Goal: Task Accomplishment & Management: Complete application form

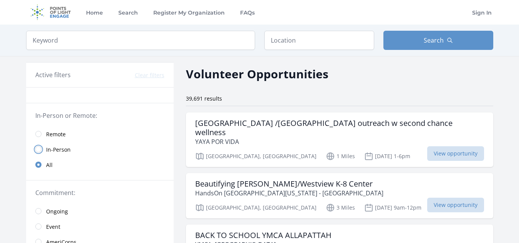
click at [40, 150] on input "radio" at bounding box center [38, 149] width 6 height 6
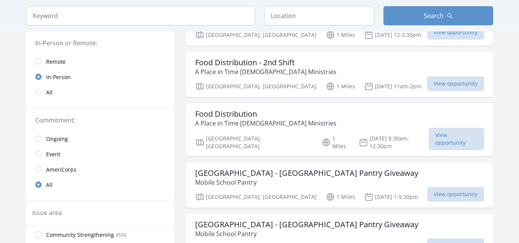
scroll to position [118, 0]
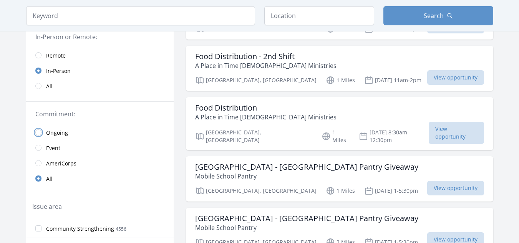
click at [36, 132] on input "radio" at bounding box center [38, 132] width 6 height 6
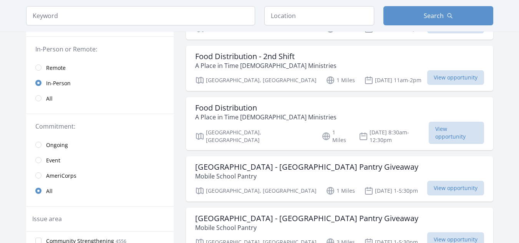
scroll to position [131, 0]
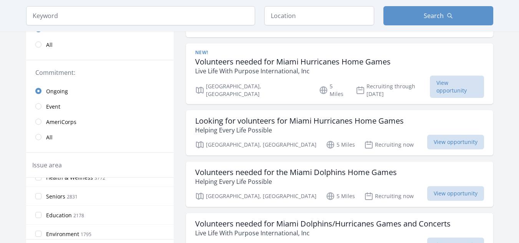
scroll to position [33, 0]
click at [38, 208] on input "Education 2178" at bounding box center [38, 211] width 6 height 6
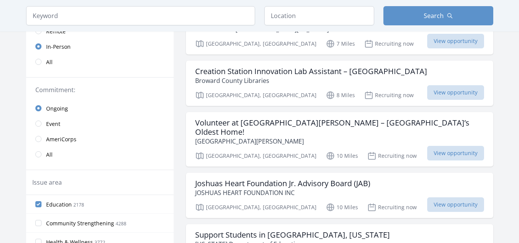
scroll to position [147, 0]
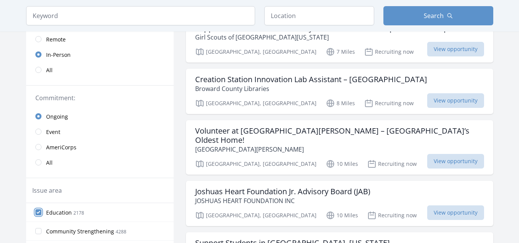
click at [39, 214] on input "Education 2178" at bounding box center [38, 212] width 6 height 6
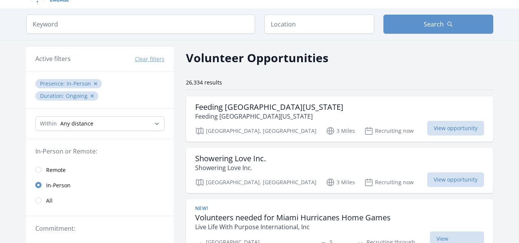
scroll to position [0, 0]
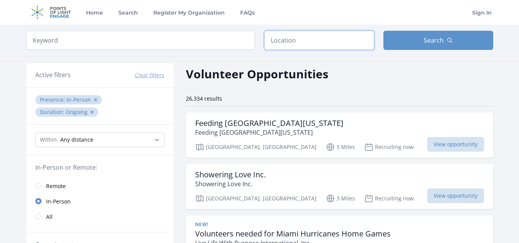
click at [293, 36] on input "text" at bounding box center [319, 40] width 110 height 19
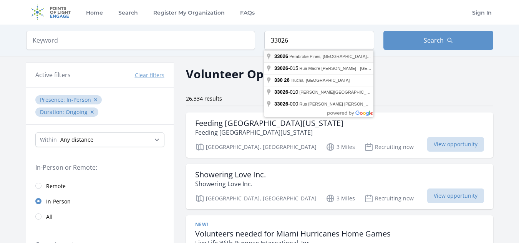
type input "[GEOGRAPHIC_DATA], [GEOGRAPHIC_DATA]"
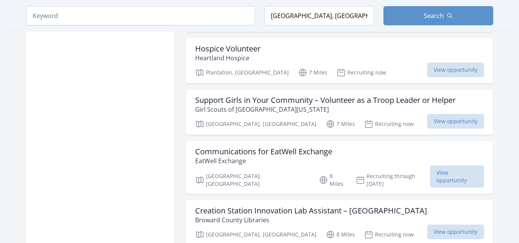
scroll to position [725, 0]
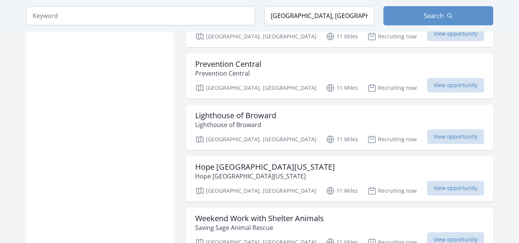
scroll to position [1939, 0]
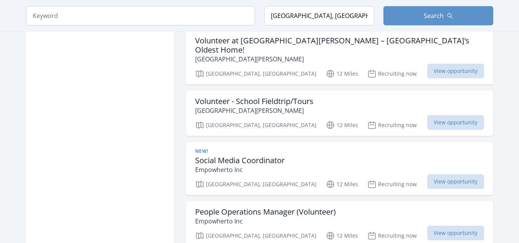
scroll to position [2990, 0]
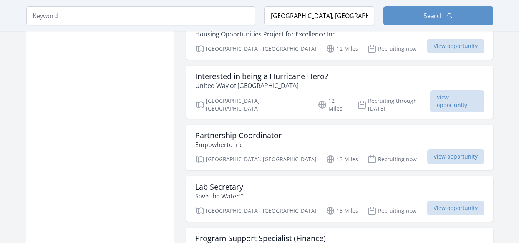
scroll to position [3433, 0]
click at [215, 131] on h3 "Partnership Coordinator" at bounding box center [238, 135] width 86 height 9
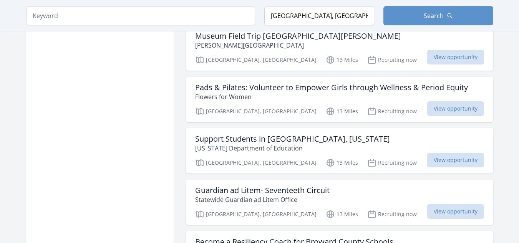
scroll to position [4057, 0]
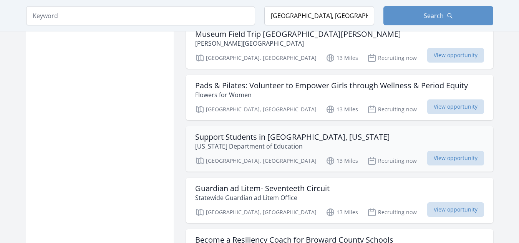
click at [217, 132] on h3 "Support Students in [GEOGRAPHIC_DATA], [US_STATE]" at bounding box center [292, 136] width 195 height 9
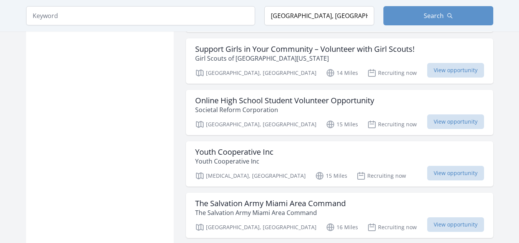
scroll to position [4980, 0]
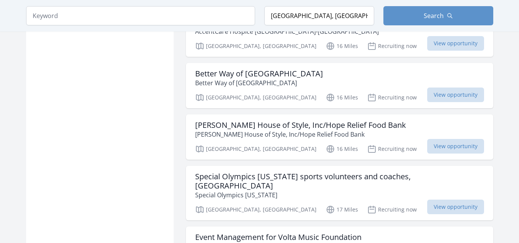
scroll to position [5200, 0]
click at [211, 232] on h3 "Event Management for Volta Music Foundation" at bounding box center [278, 236] width 166 height 9
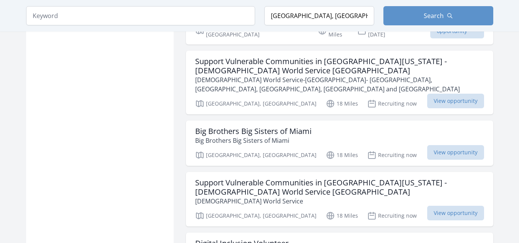
scroll to position [5494, 0]
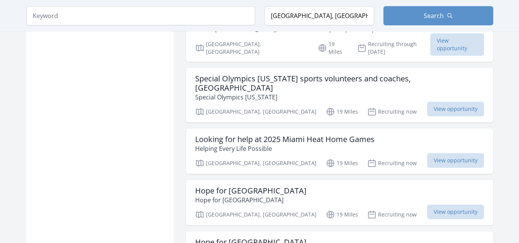
scroll to position [6086, 0]
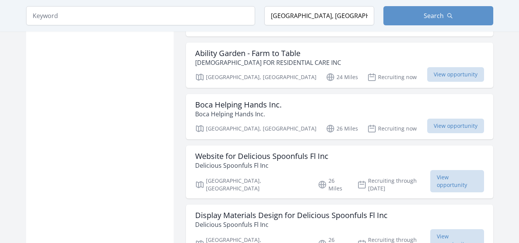
scroll to position [6952, 0]
